Goal: Information Seeking & Learning: Learn about a topic

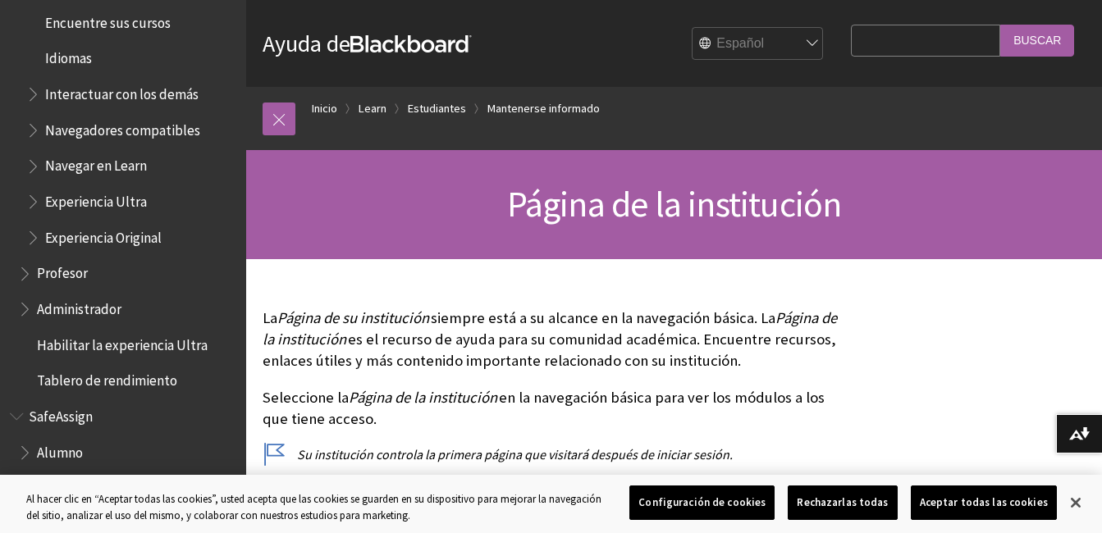
scroll to position [1724, 0]
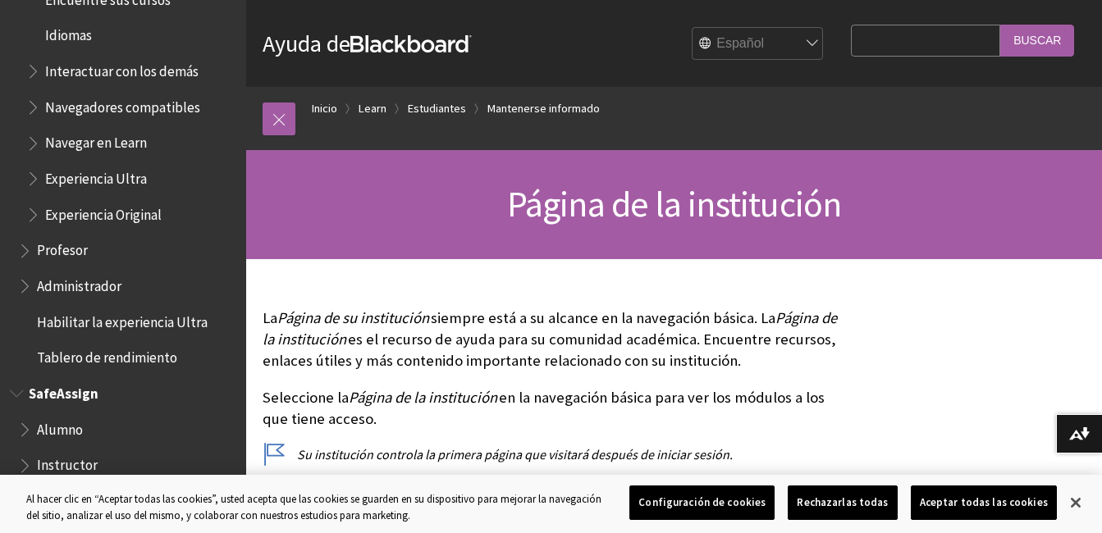
click at [119, 431] on span "Alumno" at bounding box center [127, 430] width 218 height 28
